Goal: Transaction & Acquisition: Purchase product/service

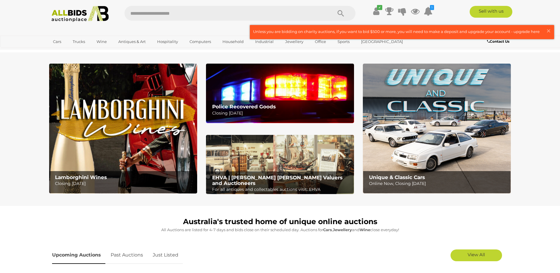
click at [172, 10] on input "text" at bounding box center [225, 13] width 202 height 15
type input "**********"
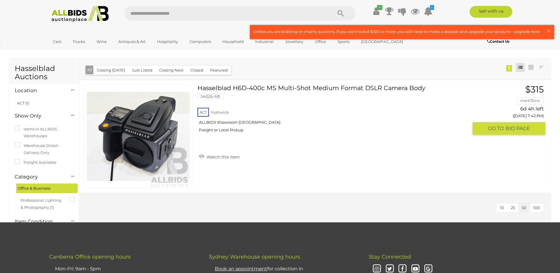
click at [167, 124] on link at bounding box center [138, 136] width 109 height 104
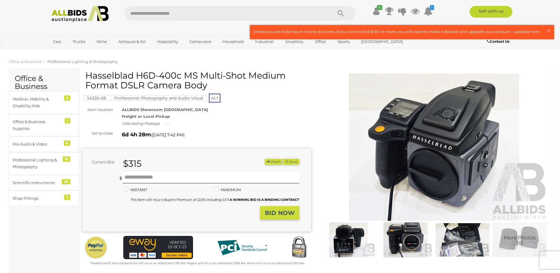
scroll to position [150, 0]
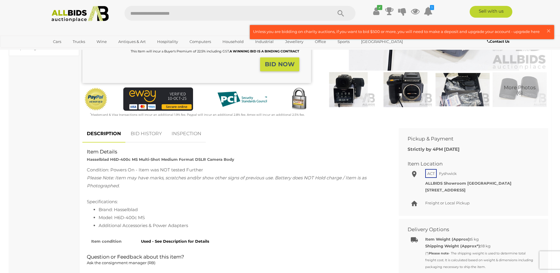
click at [157, 136] on link "BID HISTORY" at bounding box center [146, 133] width 40 height 17
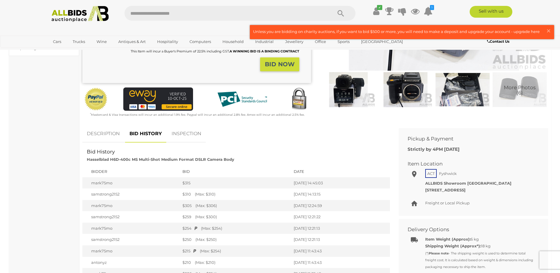
click at [177, 133] on link "INSPECTION" at bounding box center [186, 133] width 39 height 17
